Goal: Task Accomplishment & Management: Use online tool/utility

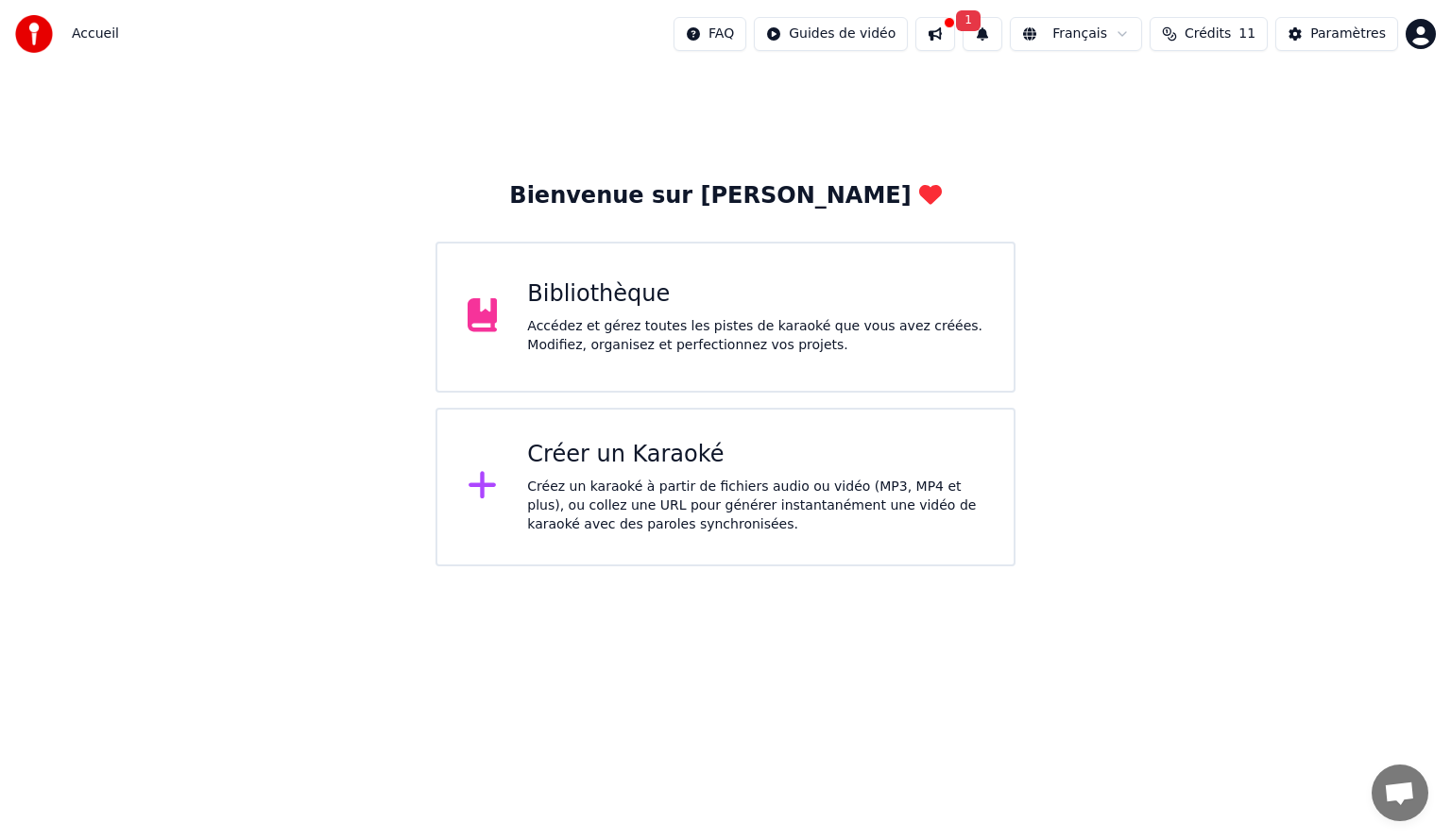
click at [603, 506] on div "Créez un karaoké à partir de fichiers audio ou vidéo (MP3, MP4 et plus), ou col…" at bounding box center [755, 507] width 456 height 57
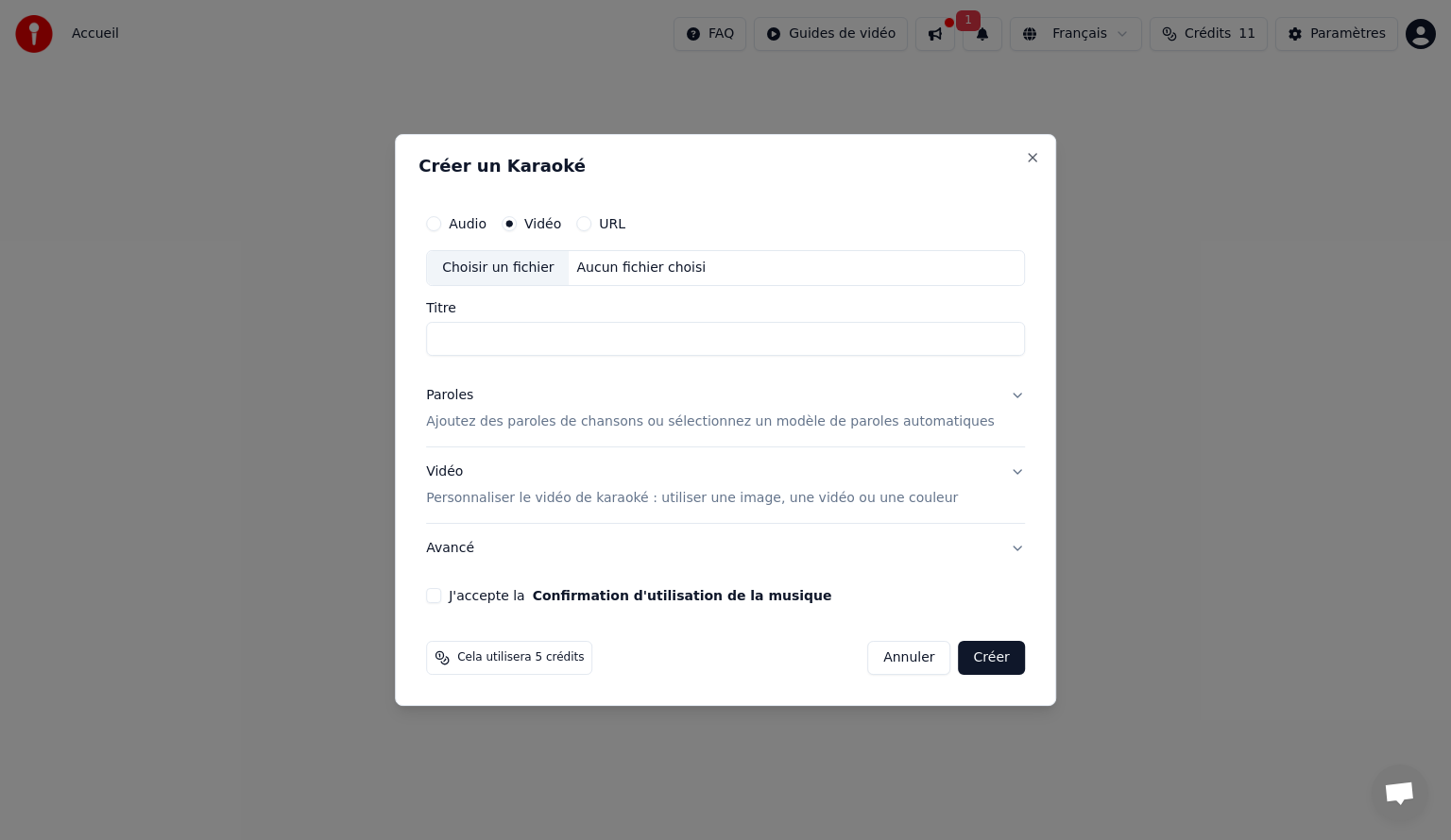
click at [547, 346] on input "Titre" at bounding box center [726, 339] width 599 height 34
click at [509, 343] on input "Titre" at bounding box center [726, 339] width 599 height 34
type input "**********"
click at [989, 469] on button "Vidéo Personnaliser le vidéo de karaoké : utiliser une image, une vidéo ou une …" at bounding box center [726, 485] width 599 height 75
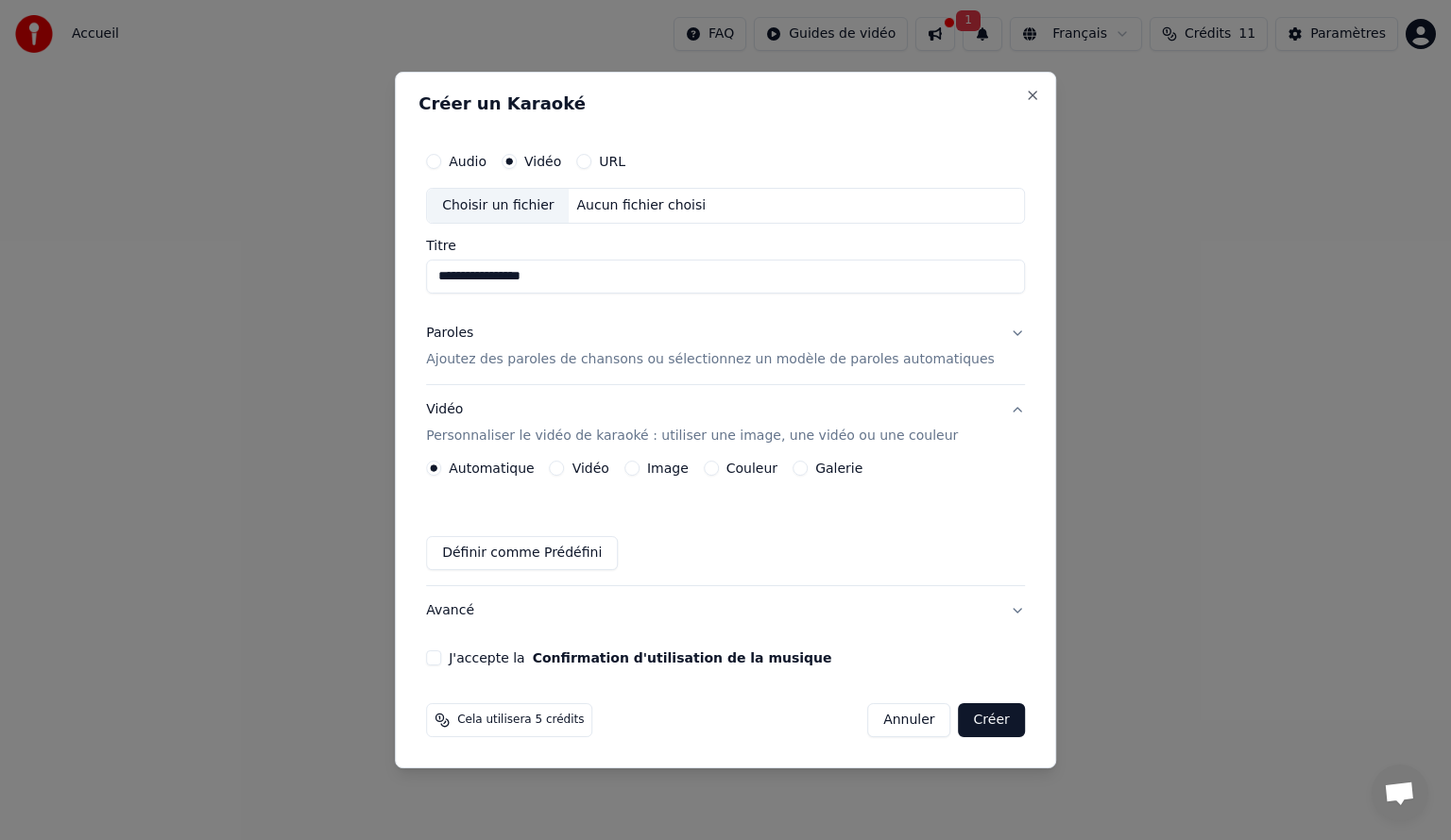
click at [982, 608] on button "Avancé" at bounding box center [726, 611] width 599 height 49
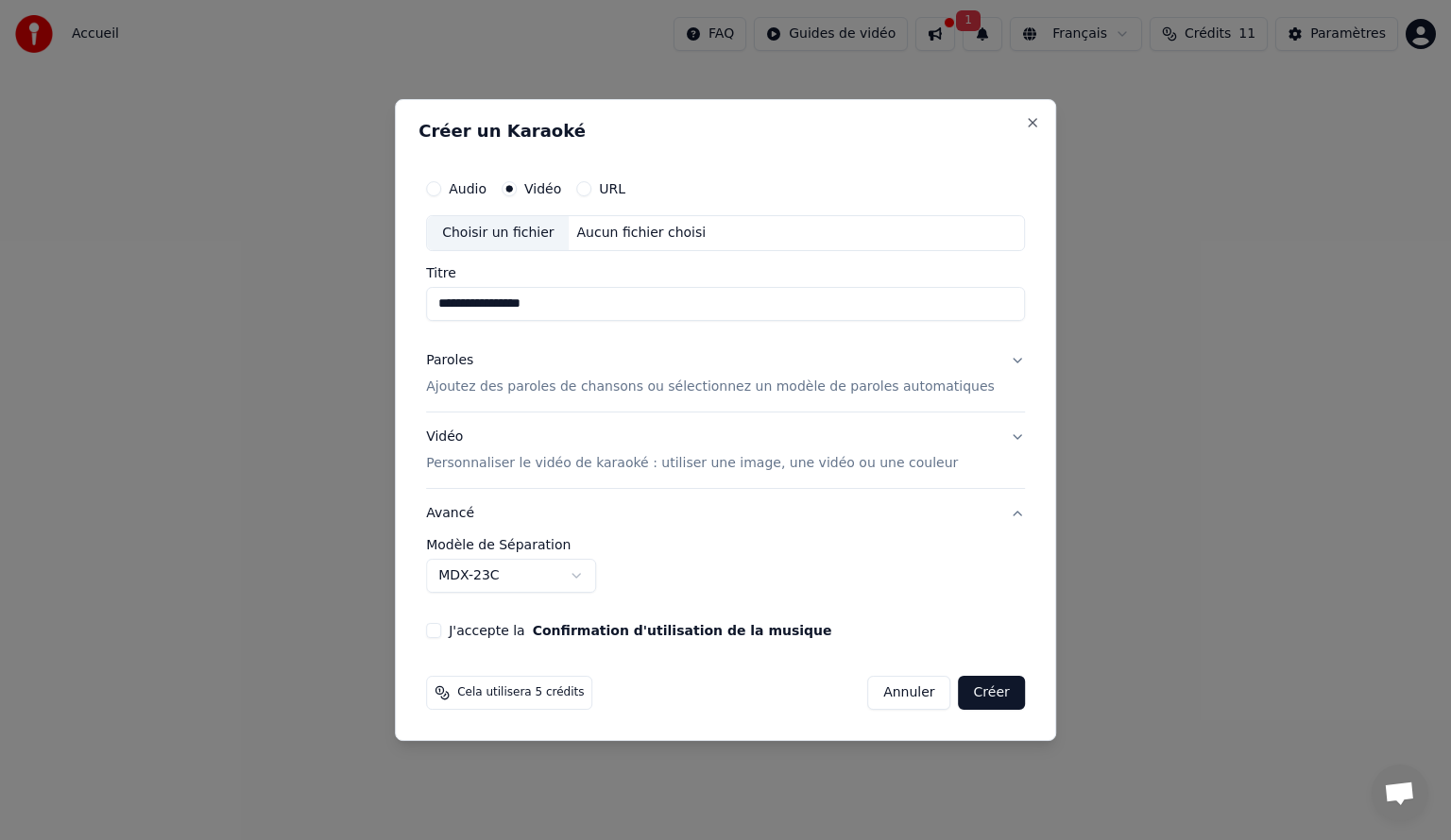
click at [441, 627] on button "J'accepte la Confirmation d'utilisation de la musique" at bounding box center [433, 630] width 15 height 15
click at [971, 692] on button "Créer" at bounding box center [991, 693] width 66 height 34
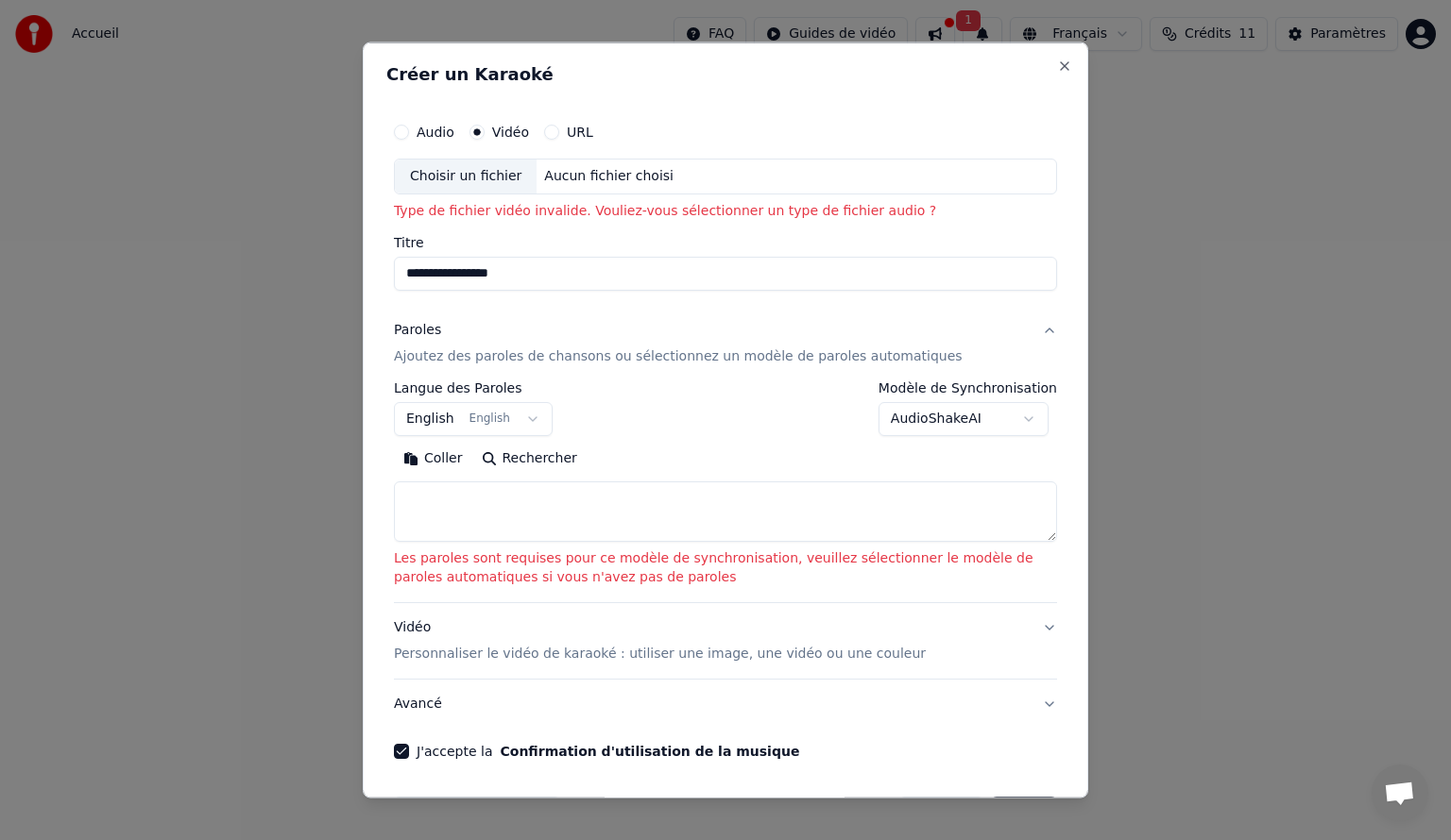
click at [522, 420] on button "English English" at bounding box center [474, 418] width 159 height 34
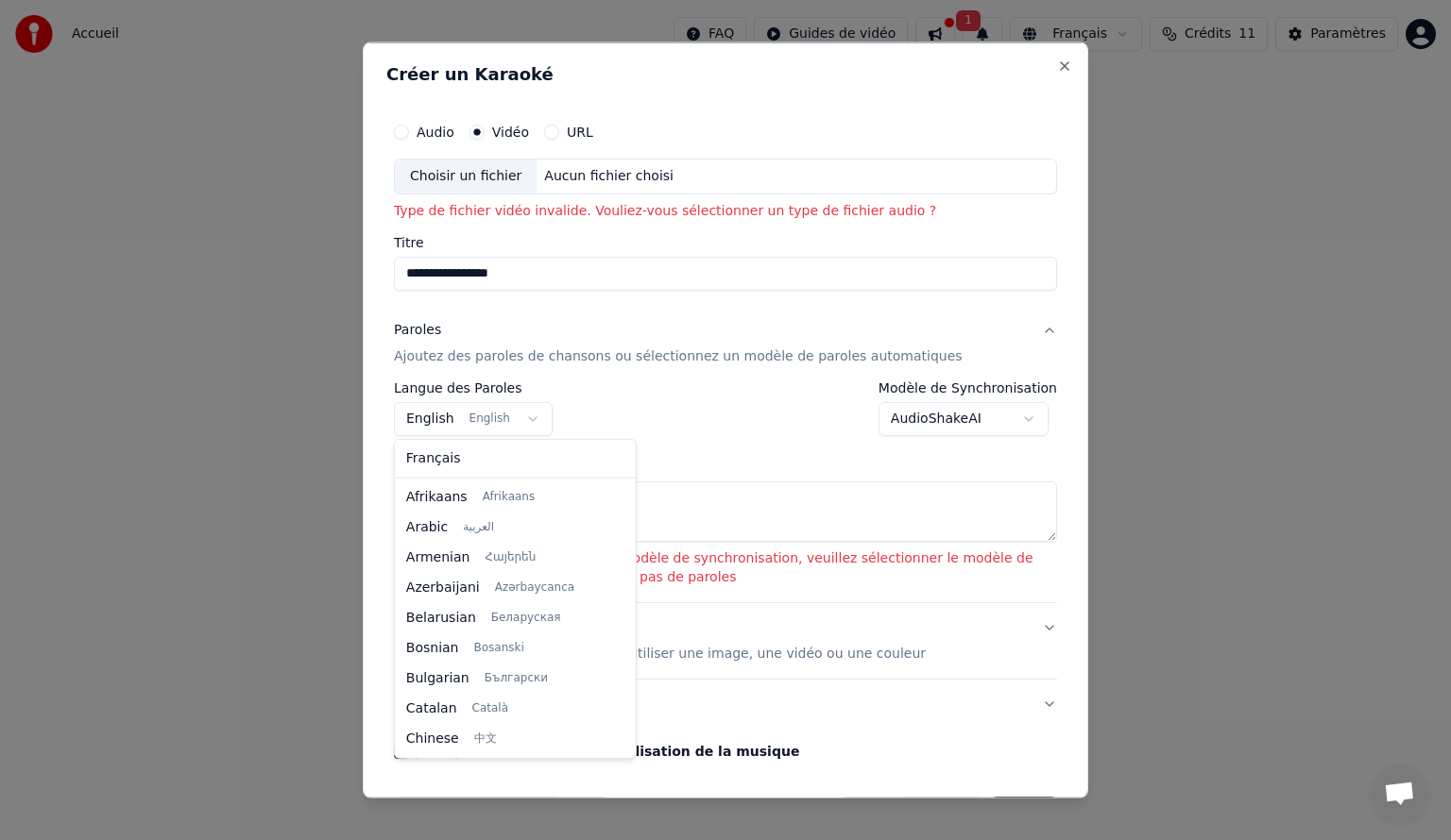
scroll to position [151, 0]
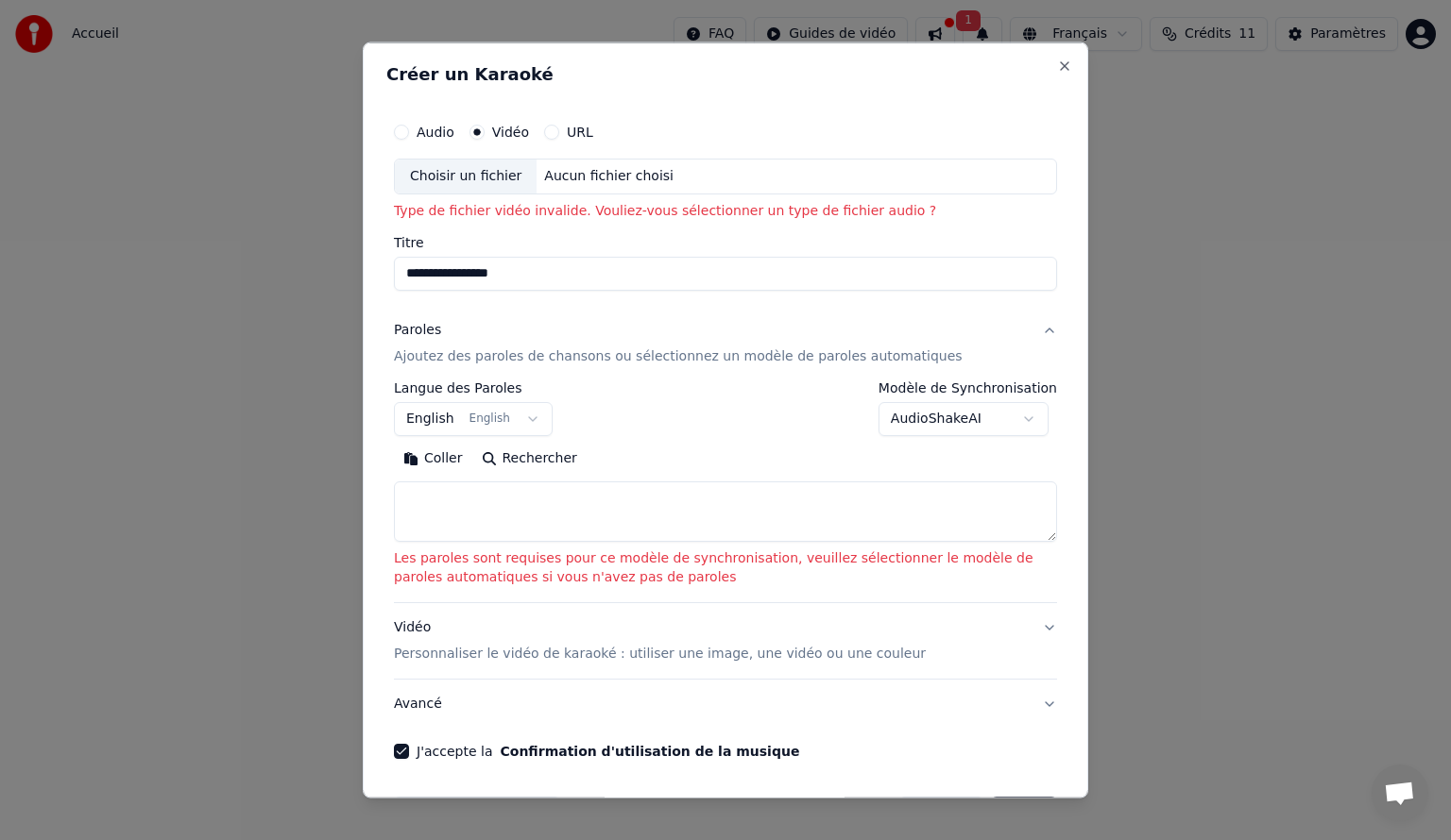
click at [1059, 444] on body "**********" at bounding box center [726, 283] width 1451 height 567
click at [522, 454] on button "Rechercher" at bounding box center [529, 458] width 115 height 30
type textarea "**********"
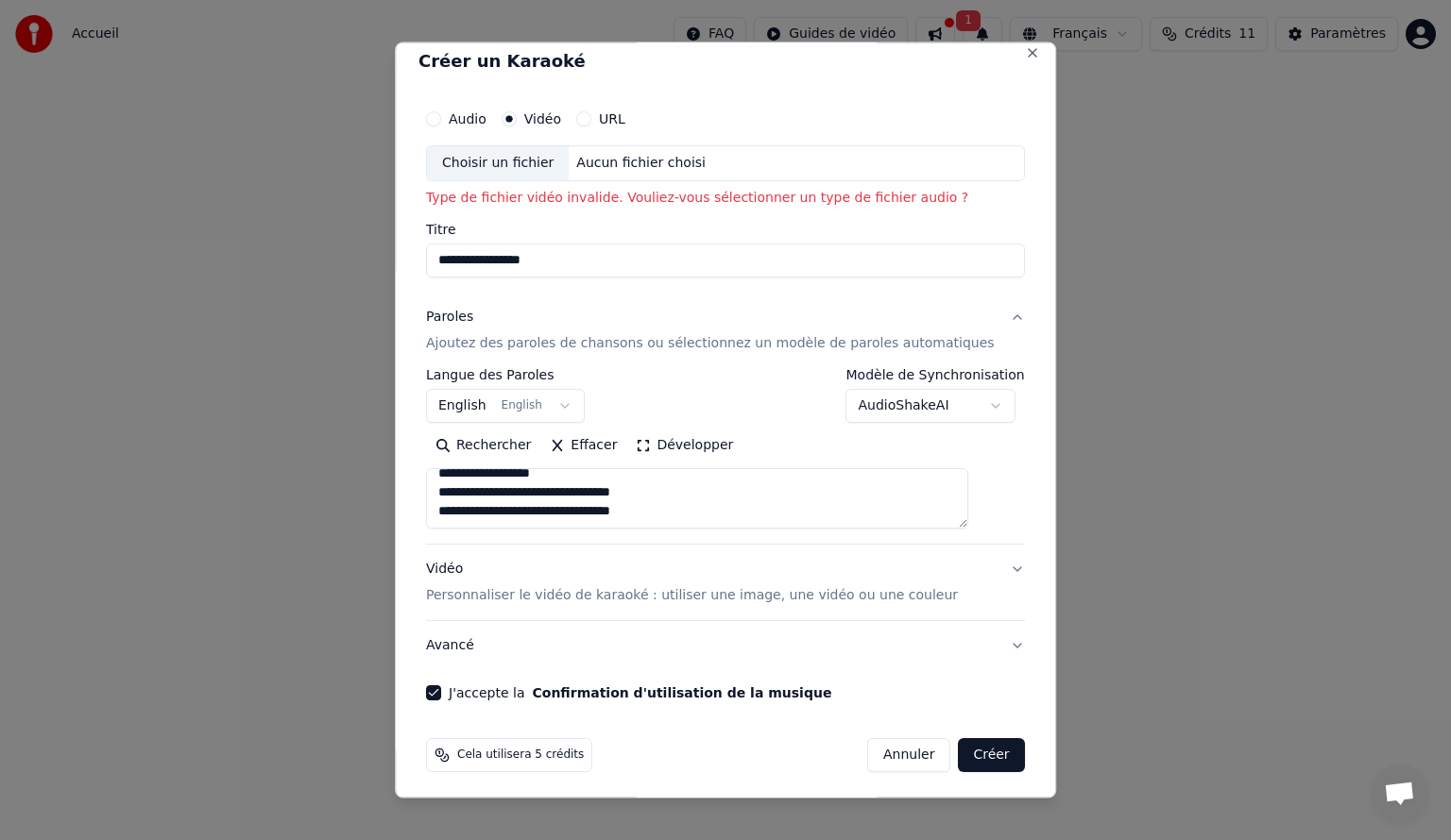
scroll to position [16, 0]
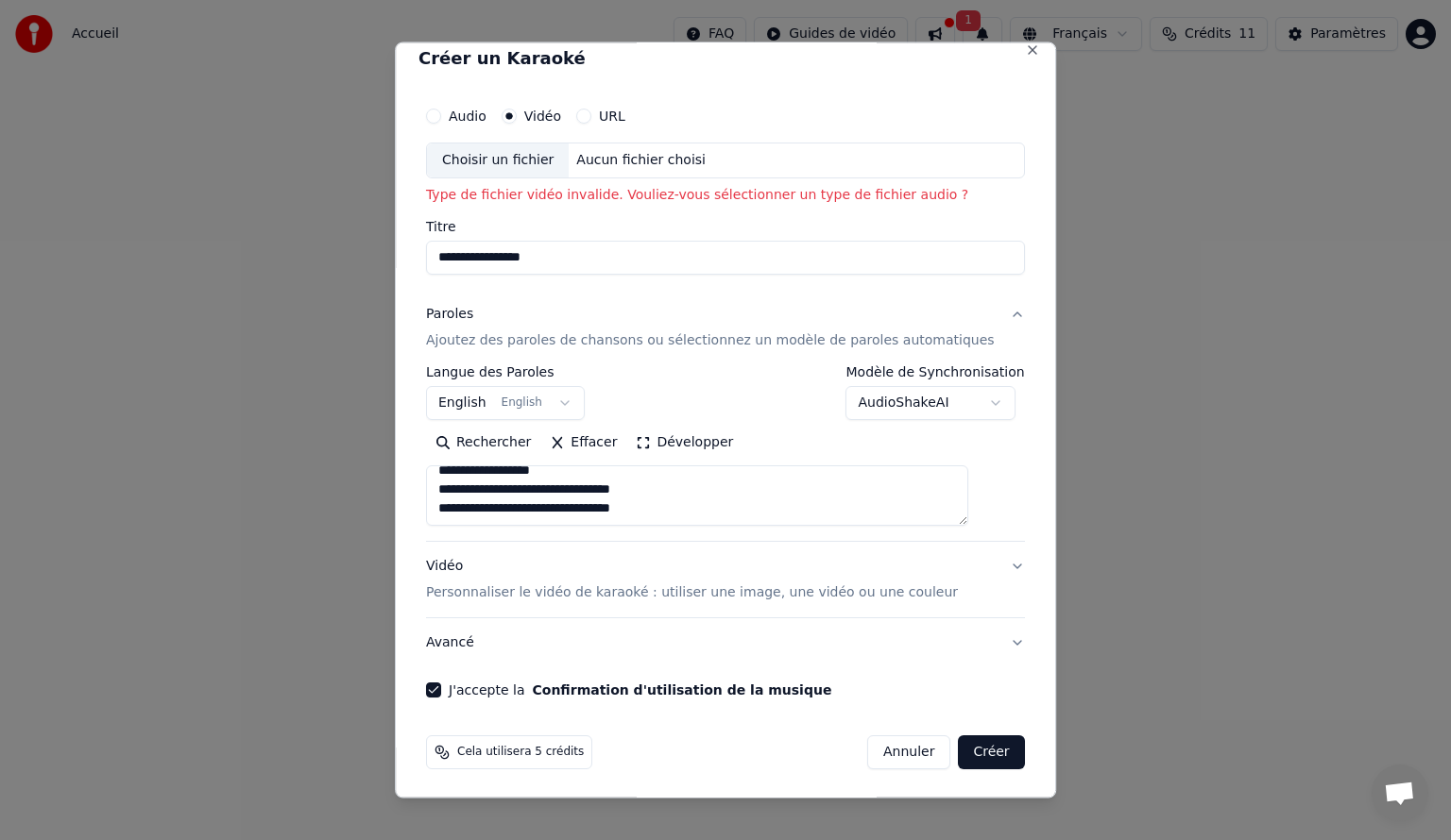
click at [978, 563] on button "Vidéo Personnaliser le vidéo de karaoké : utiliser une image, une vidéo ou une …" at bounding box center [726, 578] width 599 height 75
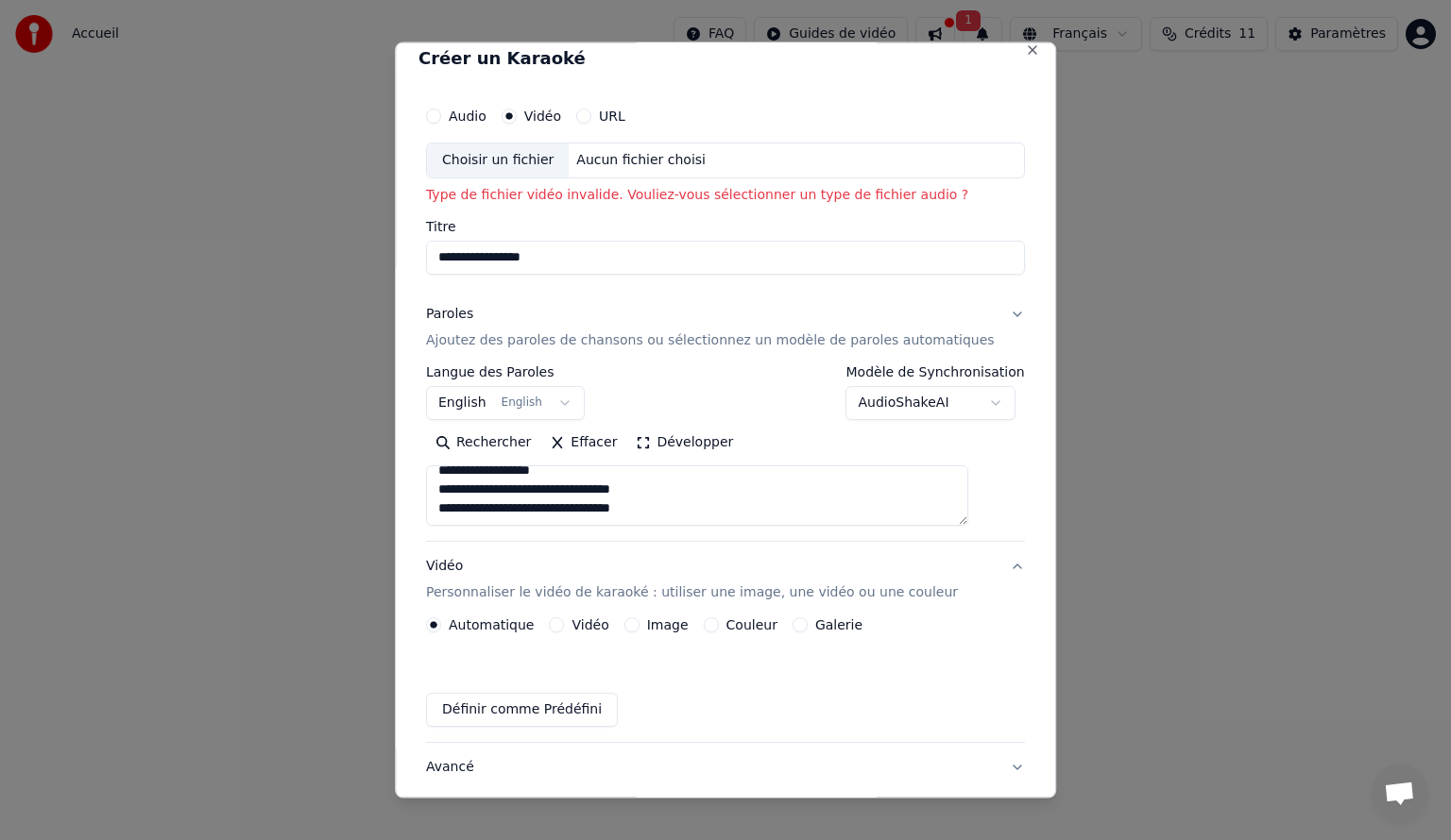
scroll to position [0, 0]
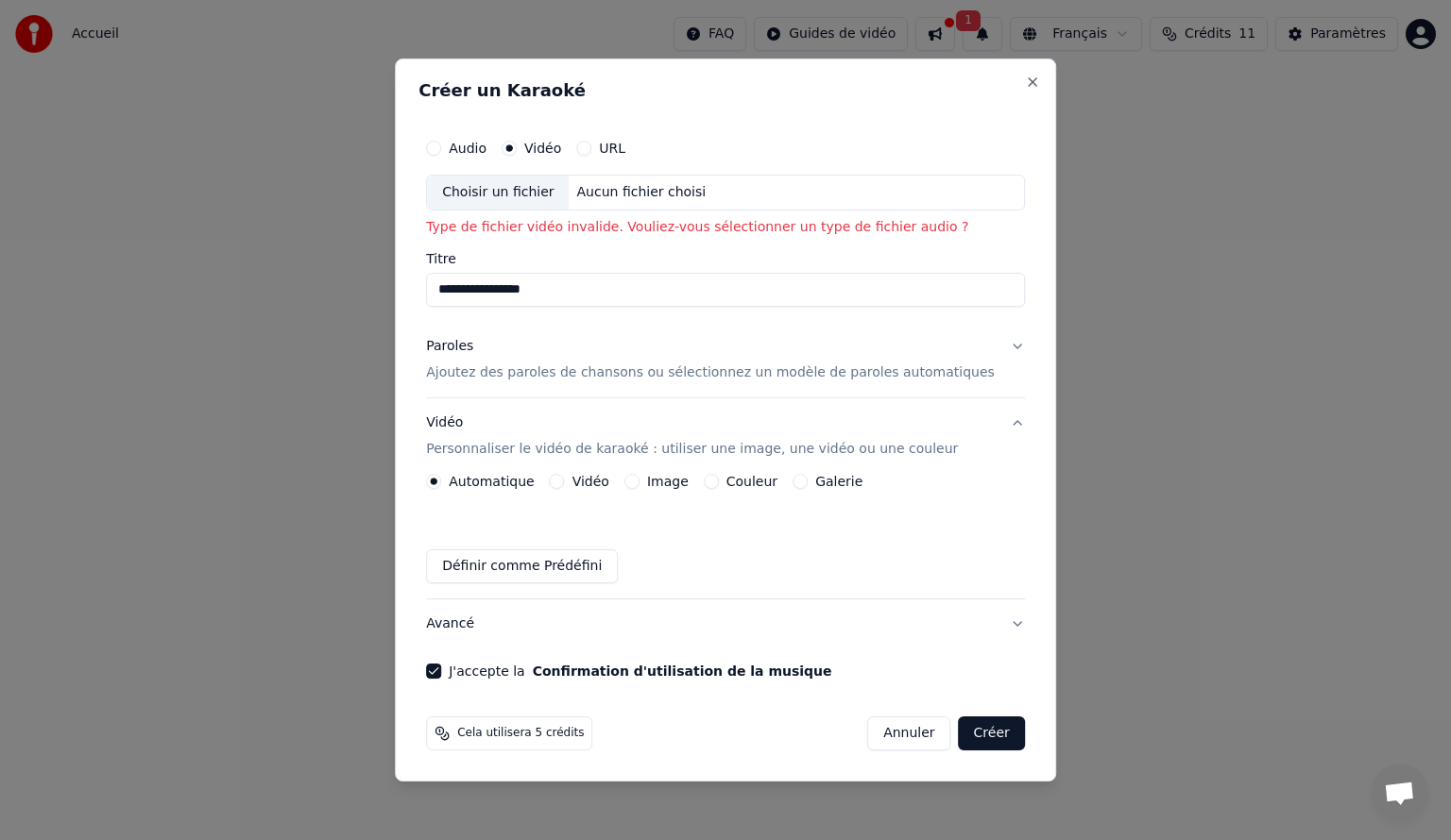
click at [959, 728] on button "Créer" at bounding box center [991, 733] width 66 height 34
click at [483, 426] on div "Vidéo Personnaliser le vidéo de karaoké : utiliser une image, une vidéo ou une …" at bounding box center [692, 436] width 531 height 45
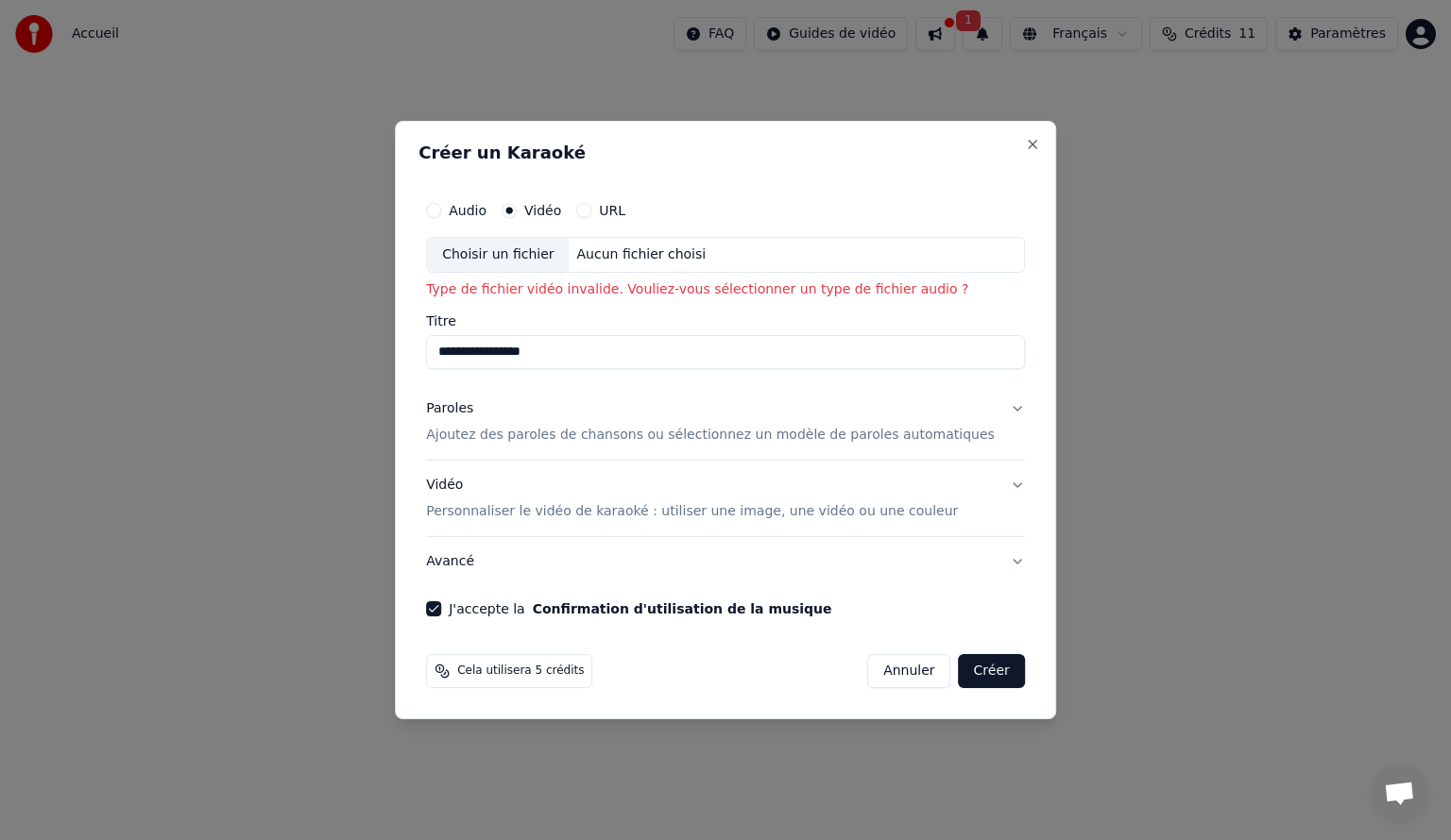
click at [971, 672] on button "Créer" at bounding box center [991, 671] width 66 height 34
click at [1025, 145] on button "Close" at bounding box center [1031, 144] width 15 height 15
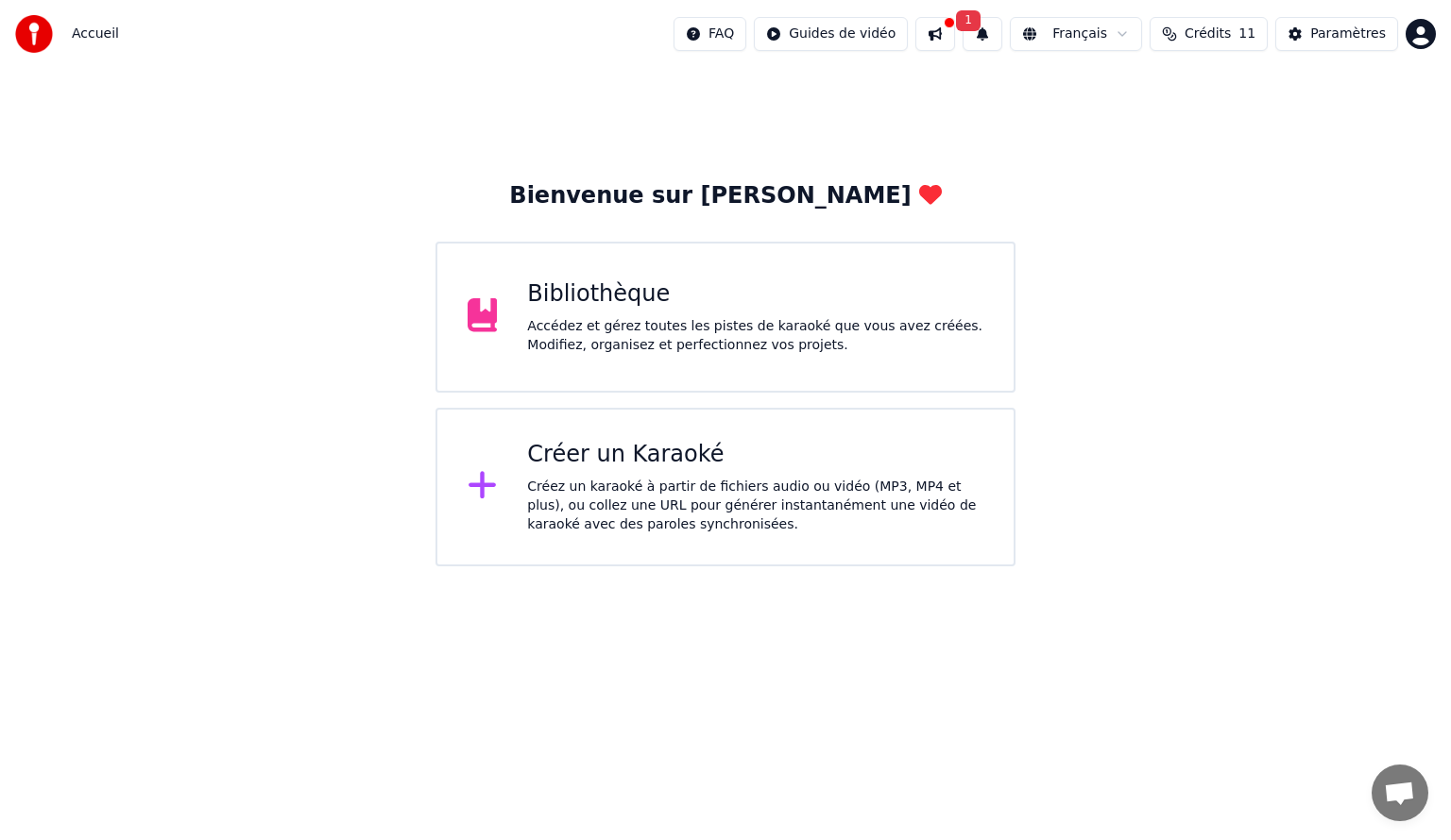
click at [573, 467] on div "Créer un Karaoké" at bounding box center [755, 455] width 456 height 30
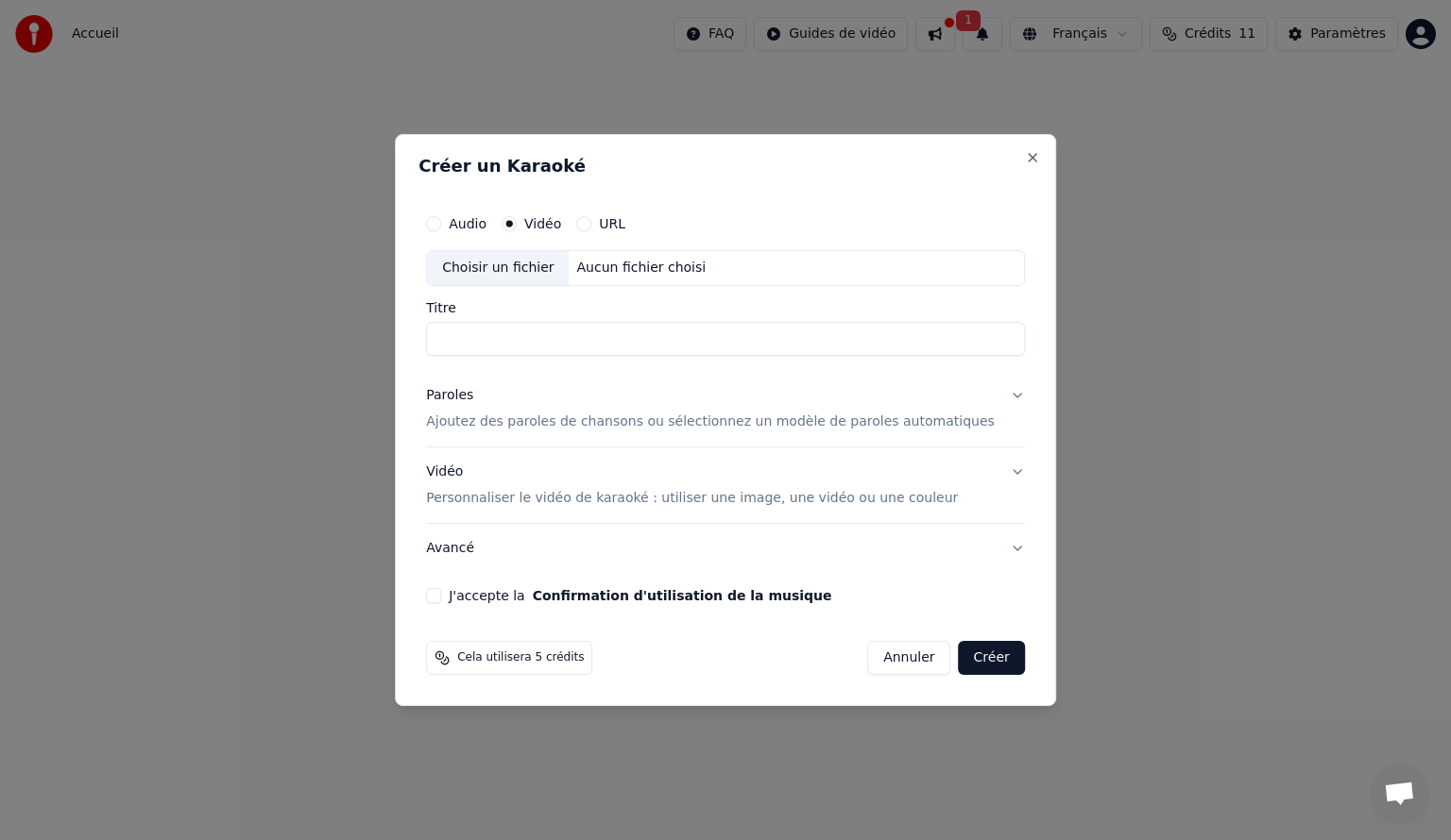
click at [500, 328] on input "Titre" at bounding box center [726, 339] width 599 height 34
click at [483, 469] on div "Vidéo Personnaliser le vidéo de karaoké : utiliser une image, une vidéo ou une …" at bounding box center [692, 485] width 531 height 45
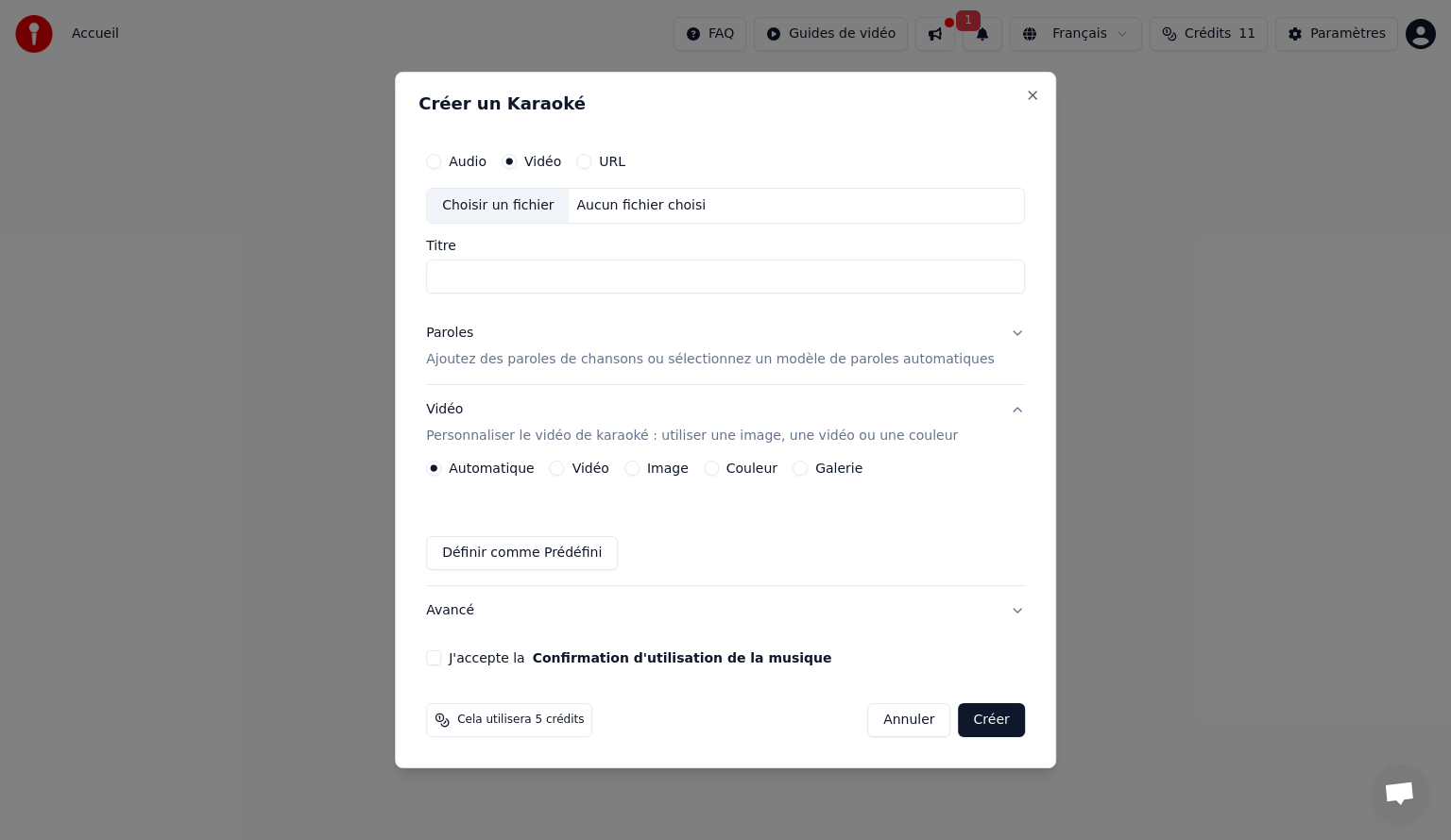
click at [612, 476] on div "Automatique Vidéo Image Couleur Galerie Définir comme Prédéfini" at bounding box center [726, 516] width 599 height 110
click at [606, 468] on label "Vidéo" at bounding box center [591, 468] width 37 height 13
click at [565, 468] on button "Vidéo" at bounding box center [557, 468] width 15 height 15
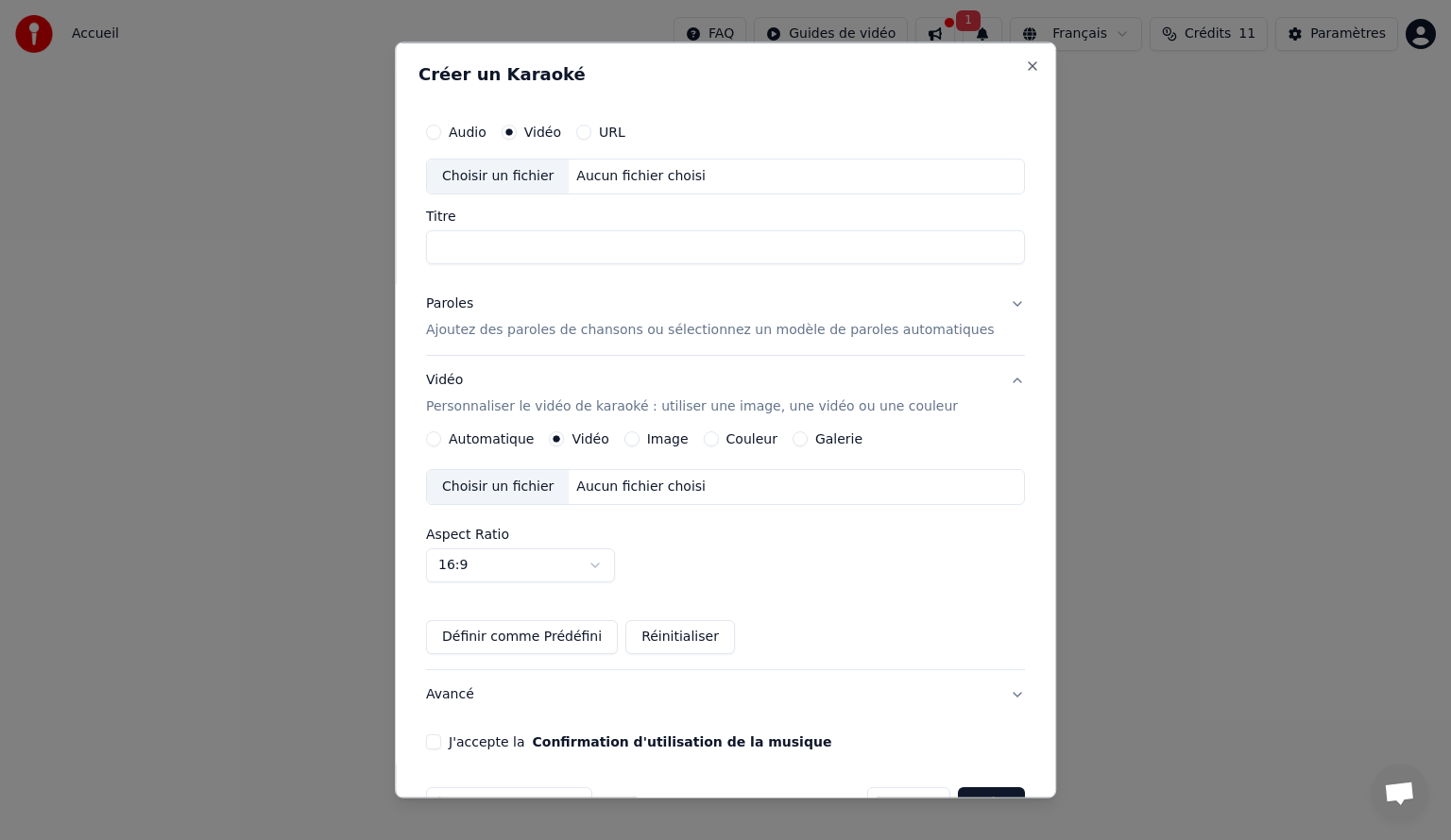
click at [612, 484] on div "Aucun fichier choisi" at bounding box center [641, 486] width 144 height 19
click at [539, 633] on button "Définir comme Prédéfini" at bounding box center [523, 636] width 192 height 34
click at [982, 695] on button "Avancé" at bounding box center [726, 694] width 599 height 49
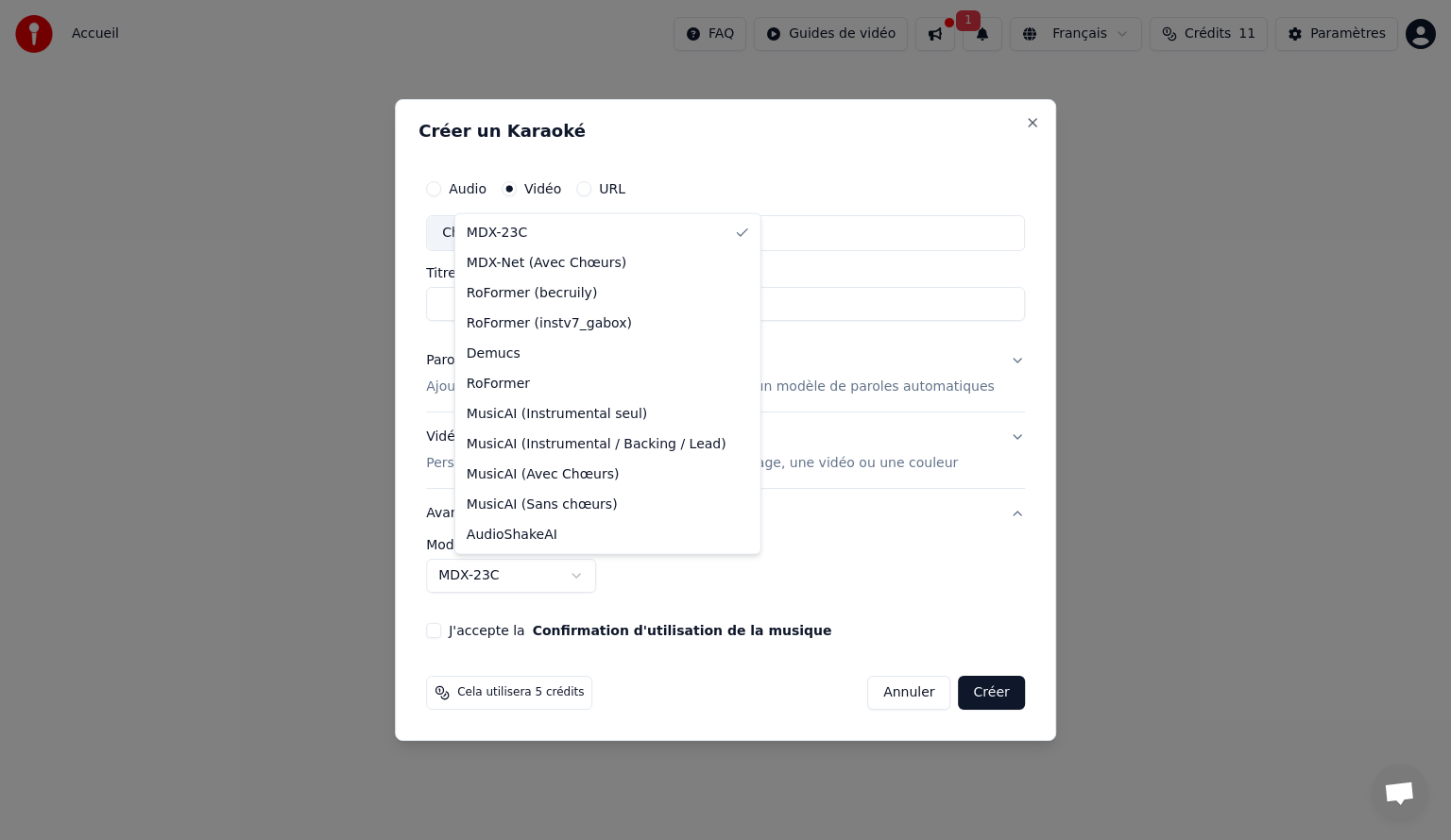
click at [608, 567] on body "**********" at bounding box center [726, 283] width 1451 height 567
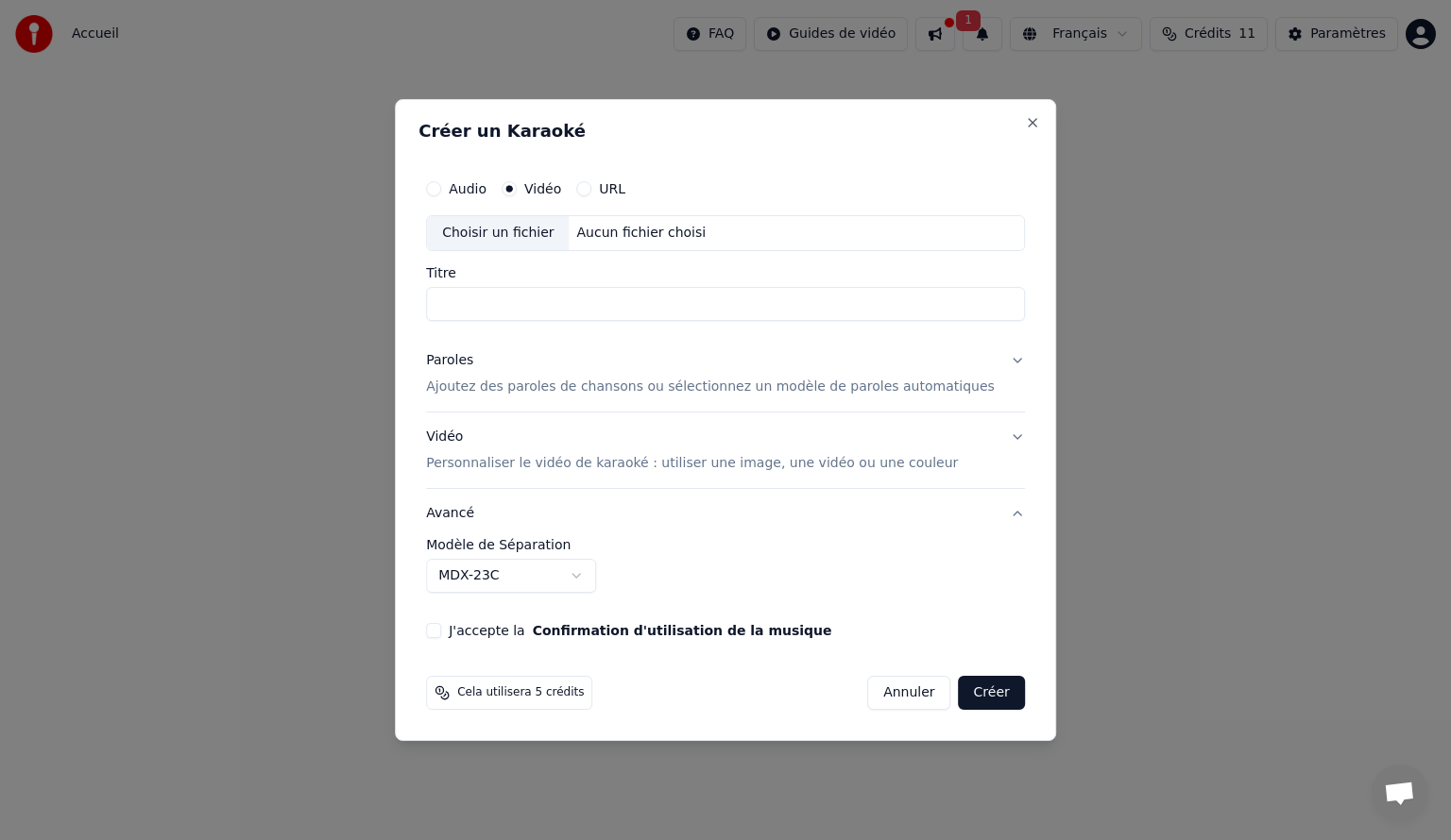
click at [812, 567] on body "**********" at bounding box center [726, 283] width 1451 height 567
click at [991, 358] on button "Paroles Ajoutez des paroles de chansons ou sélectionnez un modèle de paroles au…" at bounding box center [726, 373] width 599 height 75
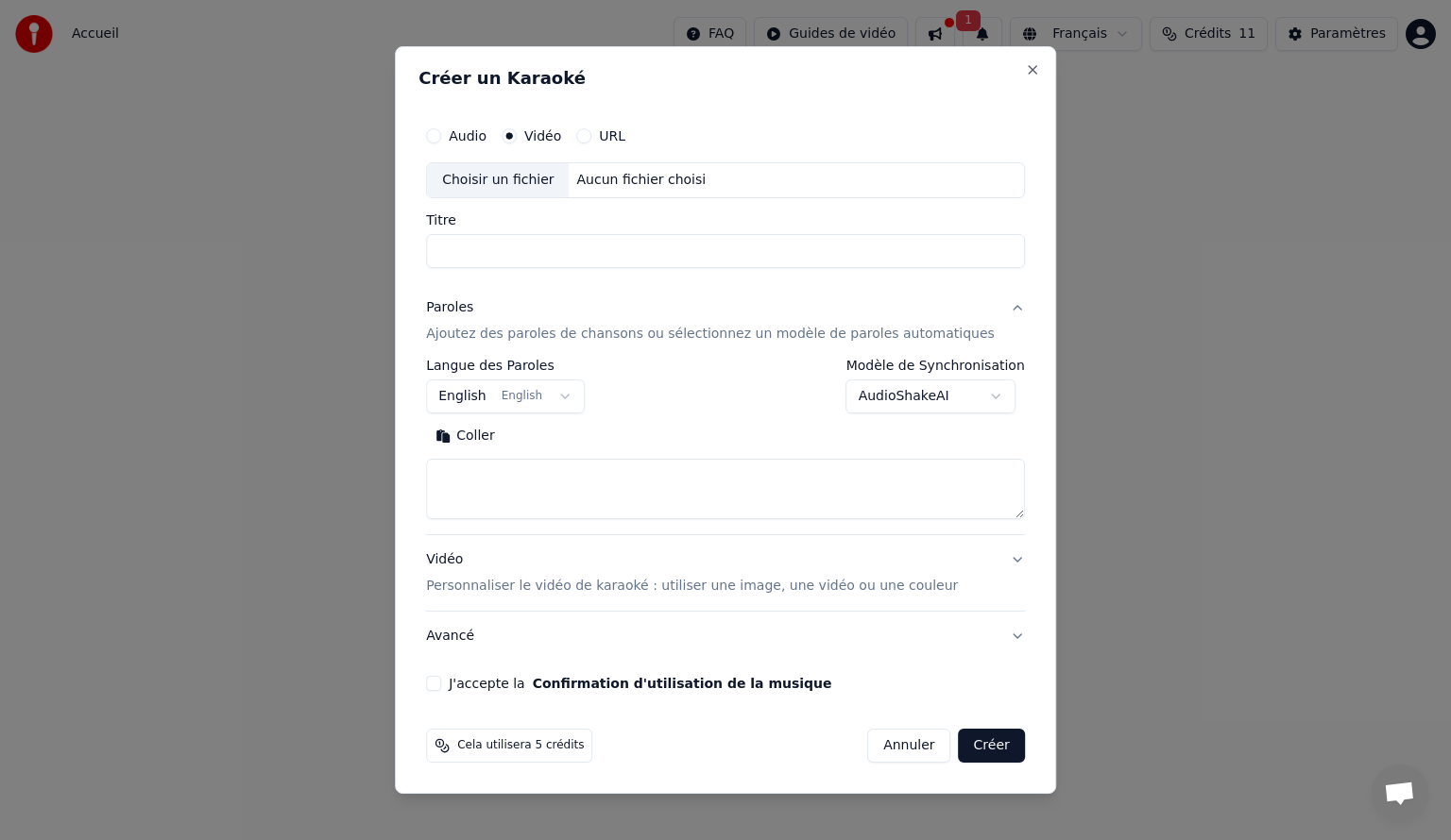
click at [978, 393] on body "**********" at bounding box center [726, 283] width 1451 height 567
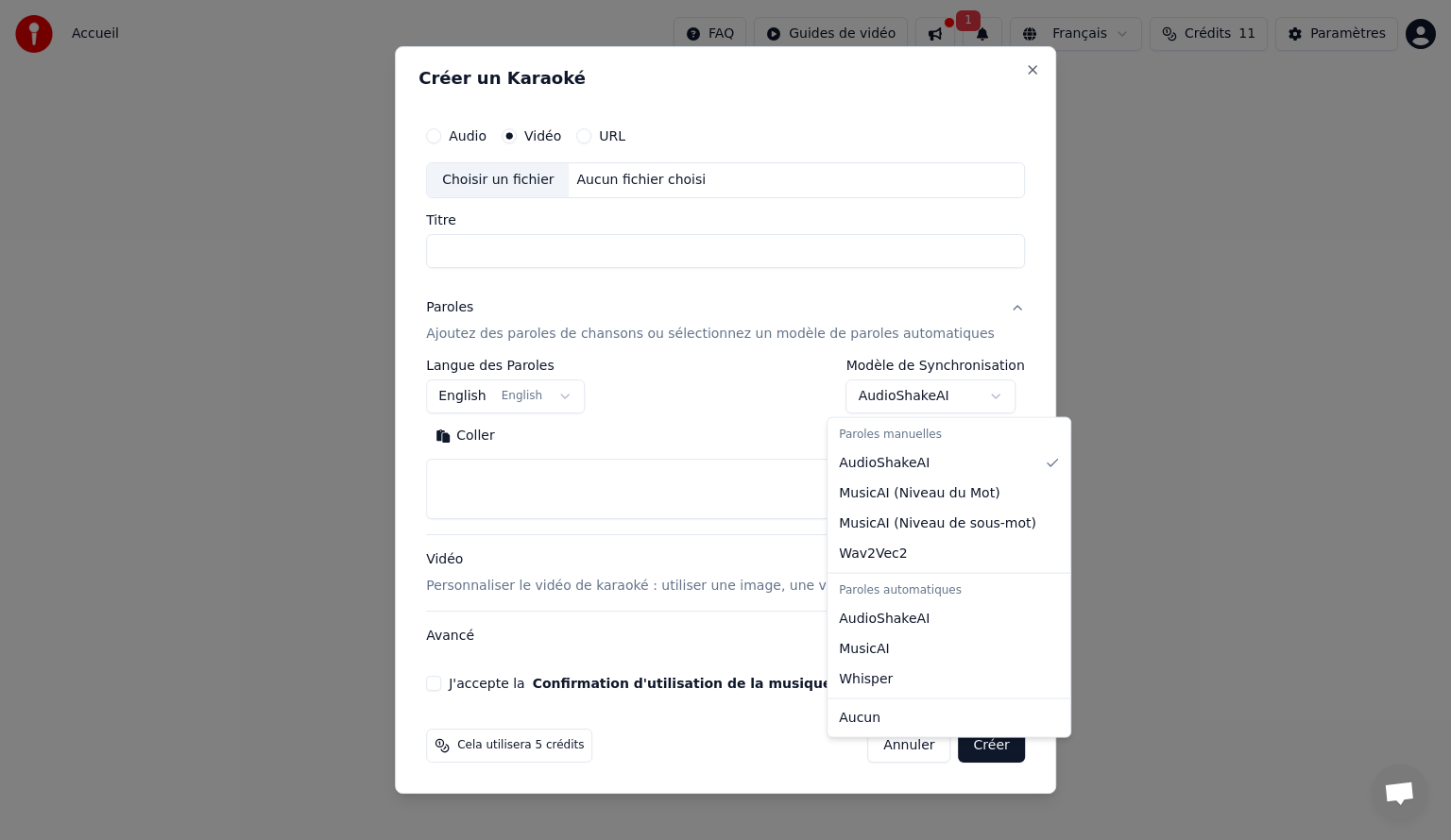
select select "****"
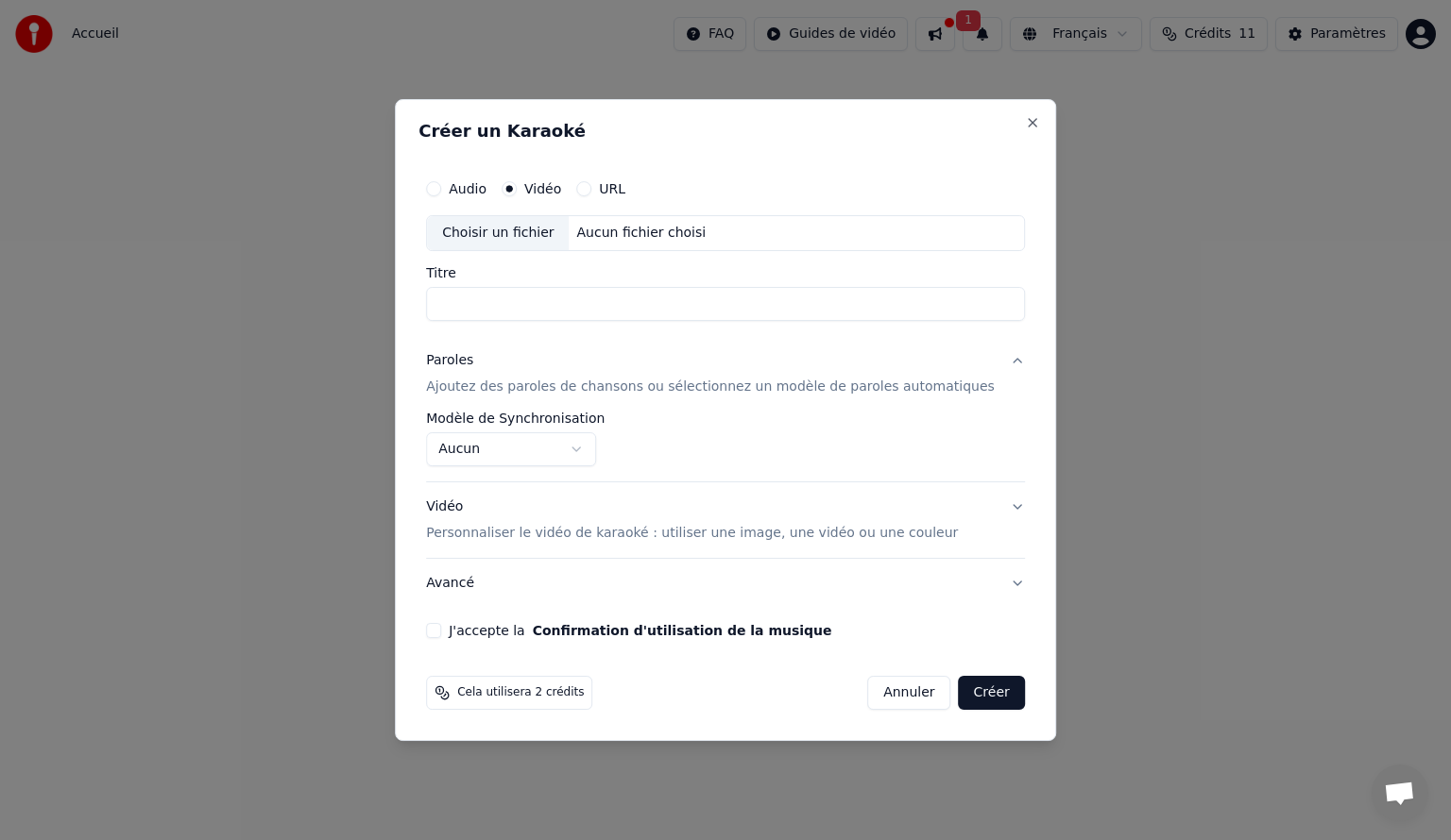
click at [536, 308] on input "Titre" at bounding box center [726, 304] width 599 height 34
click at [507, 224] on div "Choisir un fichier" at bounding box center [497, 233] width 142 height 34
type input "**********"
drag, startPoint x: 973, startPoint y: 692, endPoint x: 950, endPoint y: 685, distance: 24.0
click at [973, 691] on button "Créer" at bounding box center [991, 693] width 66 height 34
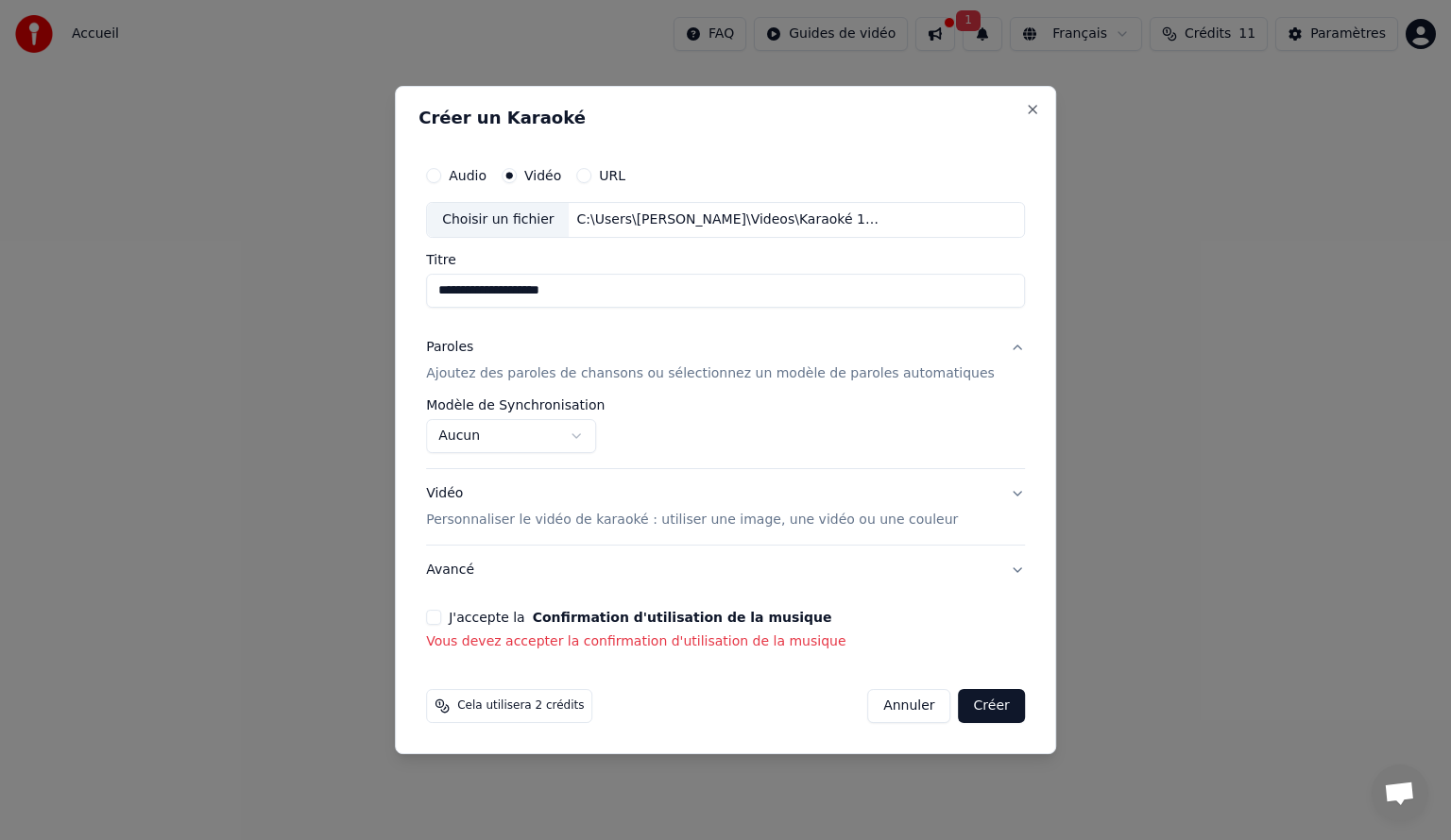
click at [441, 619] on button "J'accepte la Confirmation d'utilisation de la musique" at bounding box center [433, 617] width 15 height 15
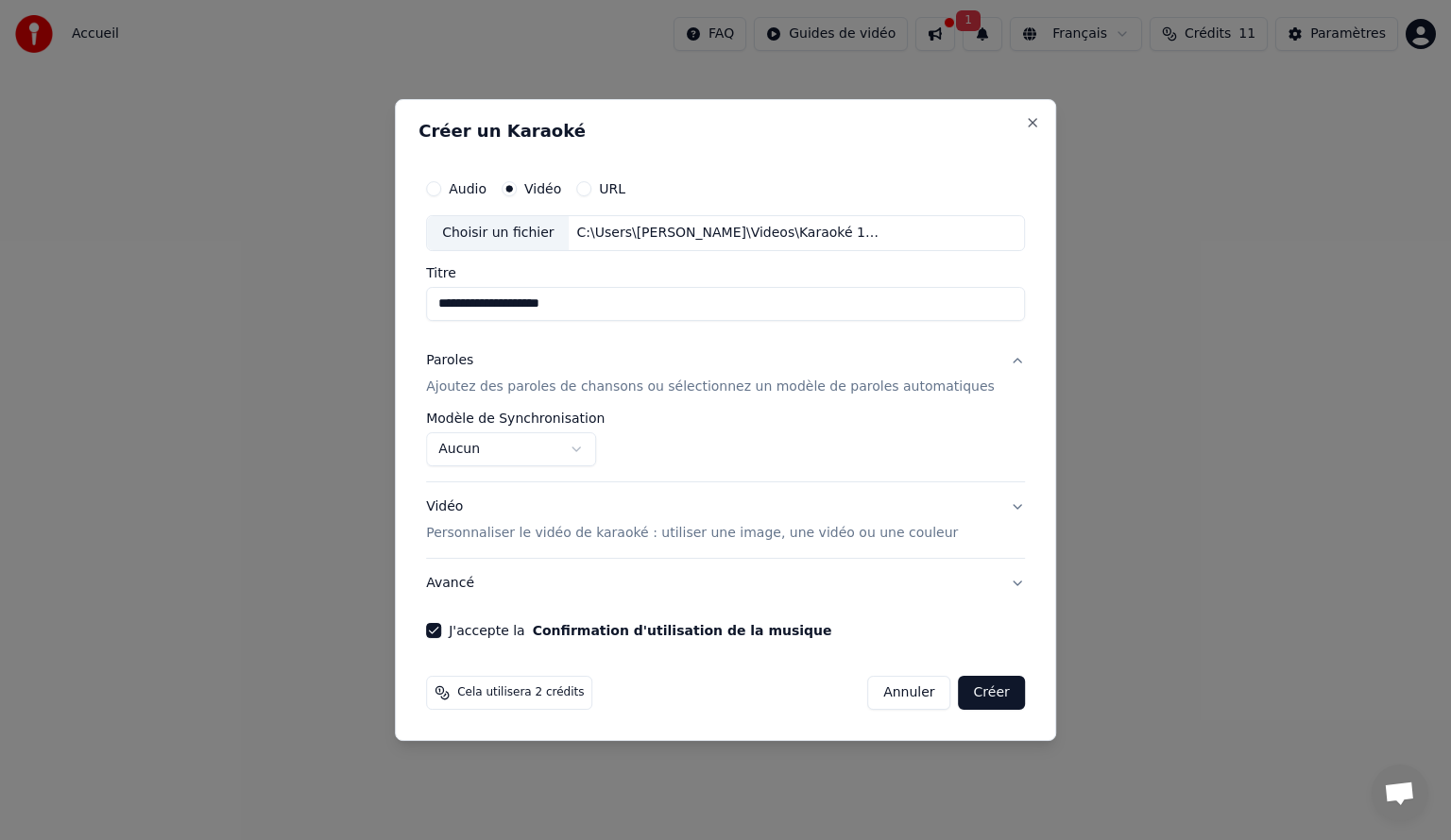
click at [970, 690] on button "Créer" at bounding box center [991, 693] width 66 height 34
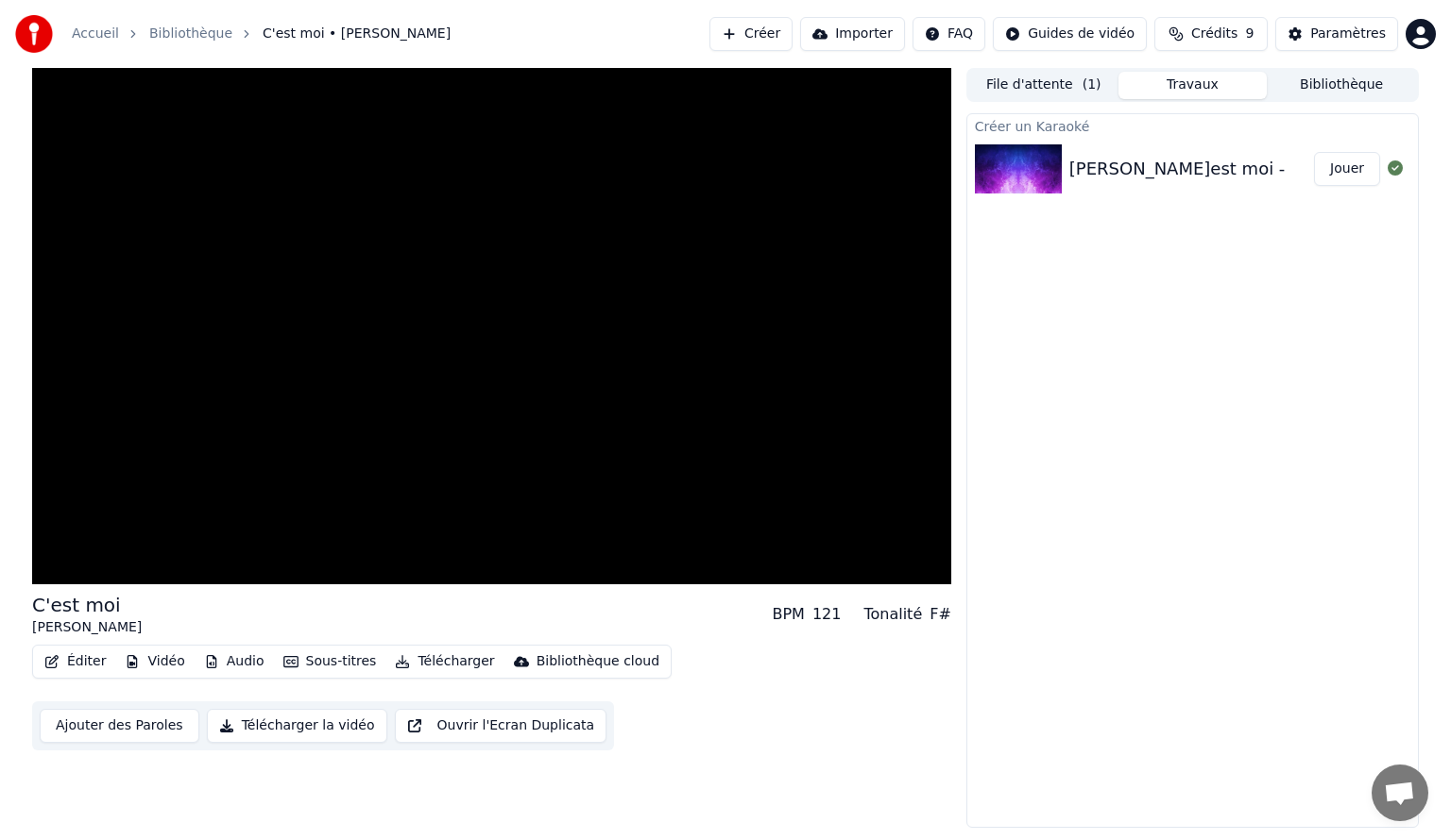
click at [291, 707] on div "Ajouter des Paroles Télécharger la vidéo Ouvrir l'Ecran Duplicata" at bounding box center [323, 726] width 581 height 49
click at [288, 725] on button "Télécharger la vidéo" at bounding box center [297, 726] width 180 height 34
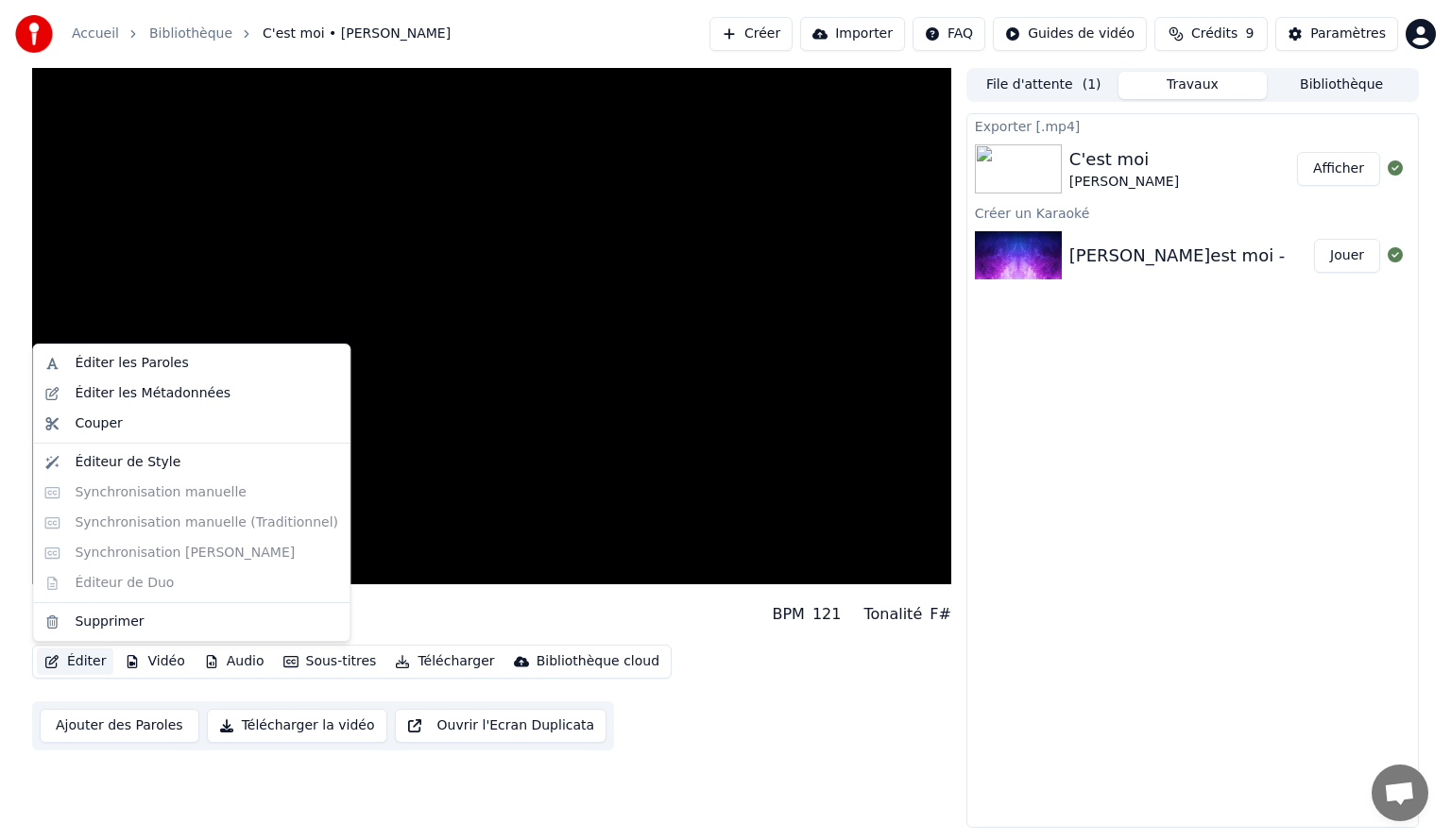
click at [81, 662] on button "Éditer" at bounding box center [75, 662] width 76 height 26
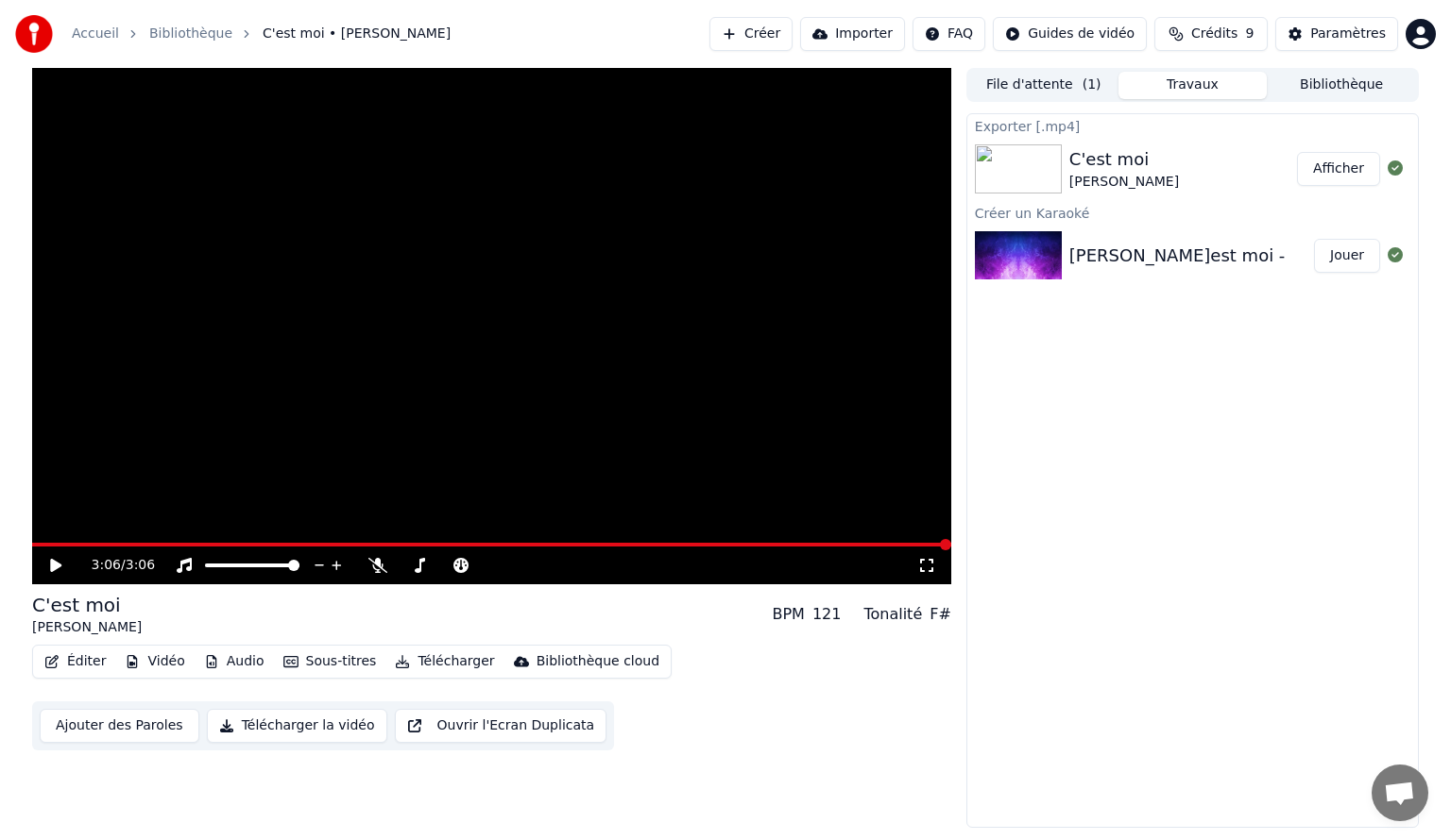
click at [1272, 646] on div "Exporter [.mp4] C'est moi [PERSON_NAME] Créer un Karaoké [PERSON_NAME]est moi -…" at bounding box center [1192, 470] width 452 height 715
click at [1397, 171] on icon at bounding box center [1394, 168] width 15 height 15
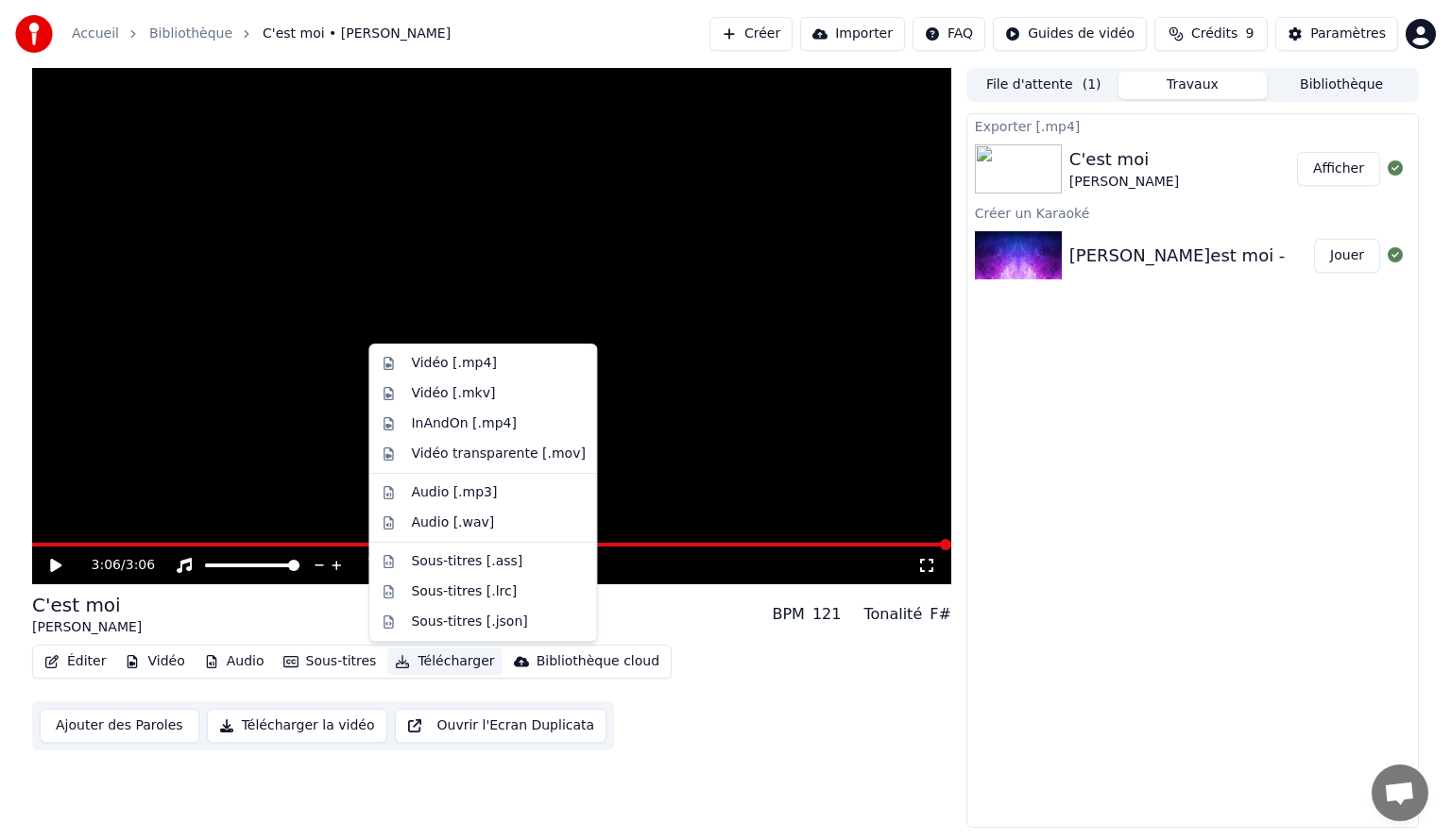
click at [424, 662] on button "Télécharger" at bounding box center [444, 662] width 115 height 26
click at [506, 364] on div "Vidéo [.mp4]" at bounding box center [497, 363] width 174 height 19
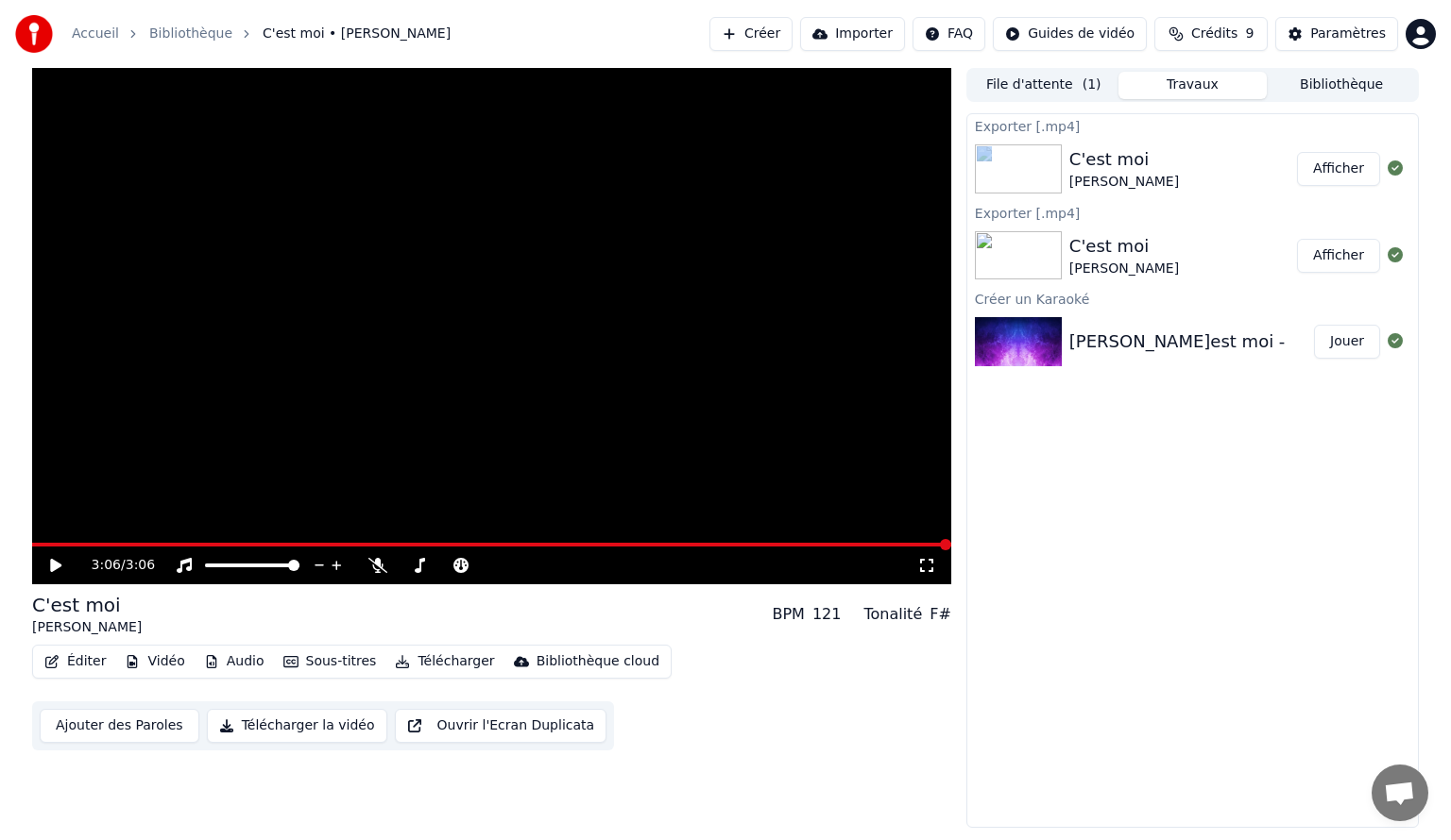
drag, startPoint x: 1150, startPoint y: 151, endPoint x: 1026, endPoint y: 143, distance: 124.3
click at [1021, 143] on div "C'est moi [PERSON_NAME]" at bounding box center [1193, 170] width 451 height 65
